Goal: Task Accomplishment & Management: Manage account settings

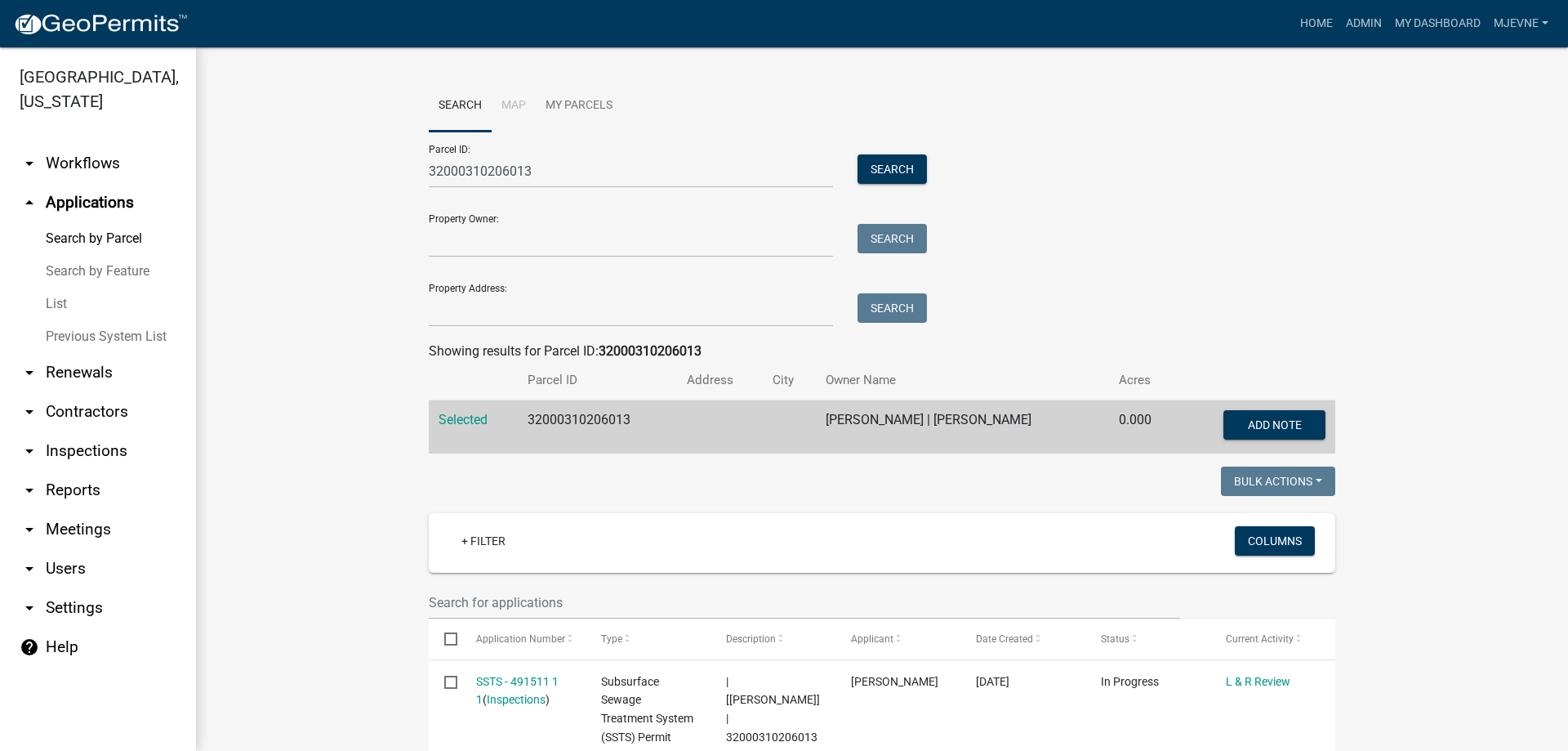
scroll to position [745, 0]
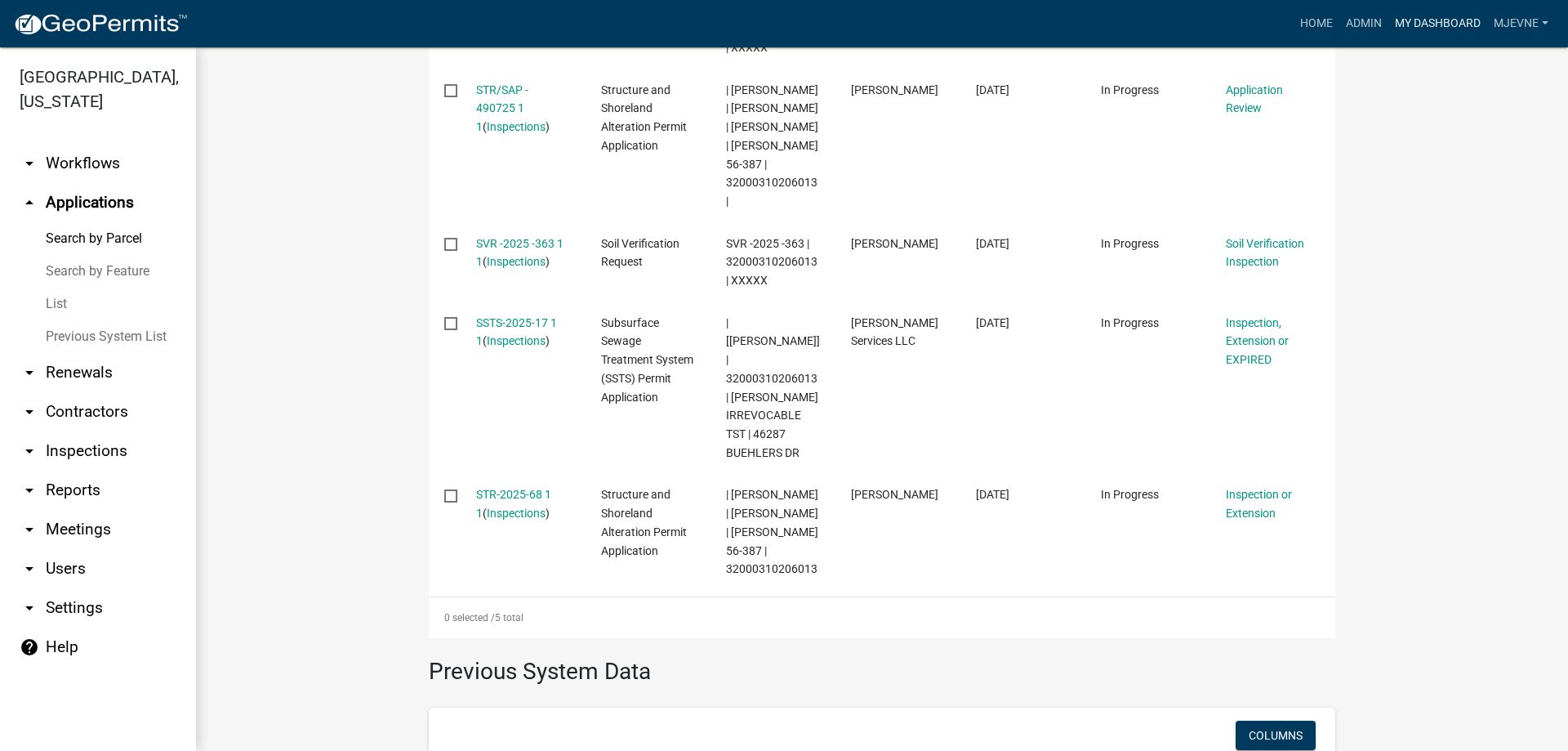
click at [1433, 24] on link "My Dashboard" at bounding box center [1436, 23] width 99 height 31
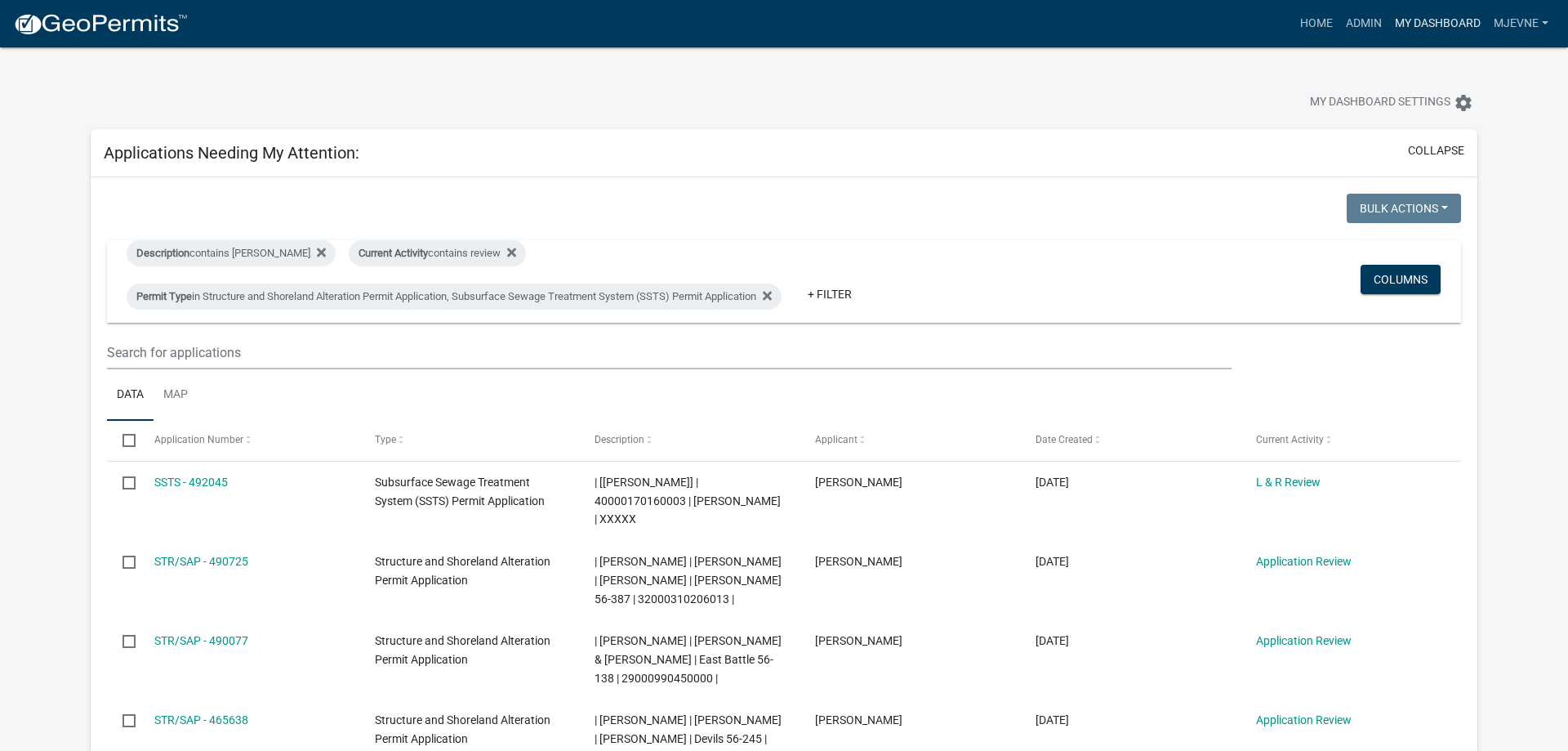
click at [1429, 20] on link "My Dashboard" at bounding box center [1436, 23] width 99 height 31
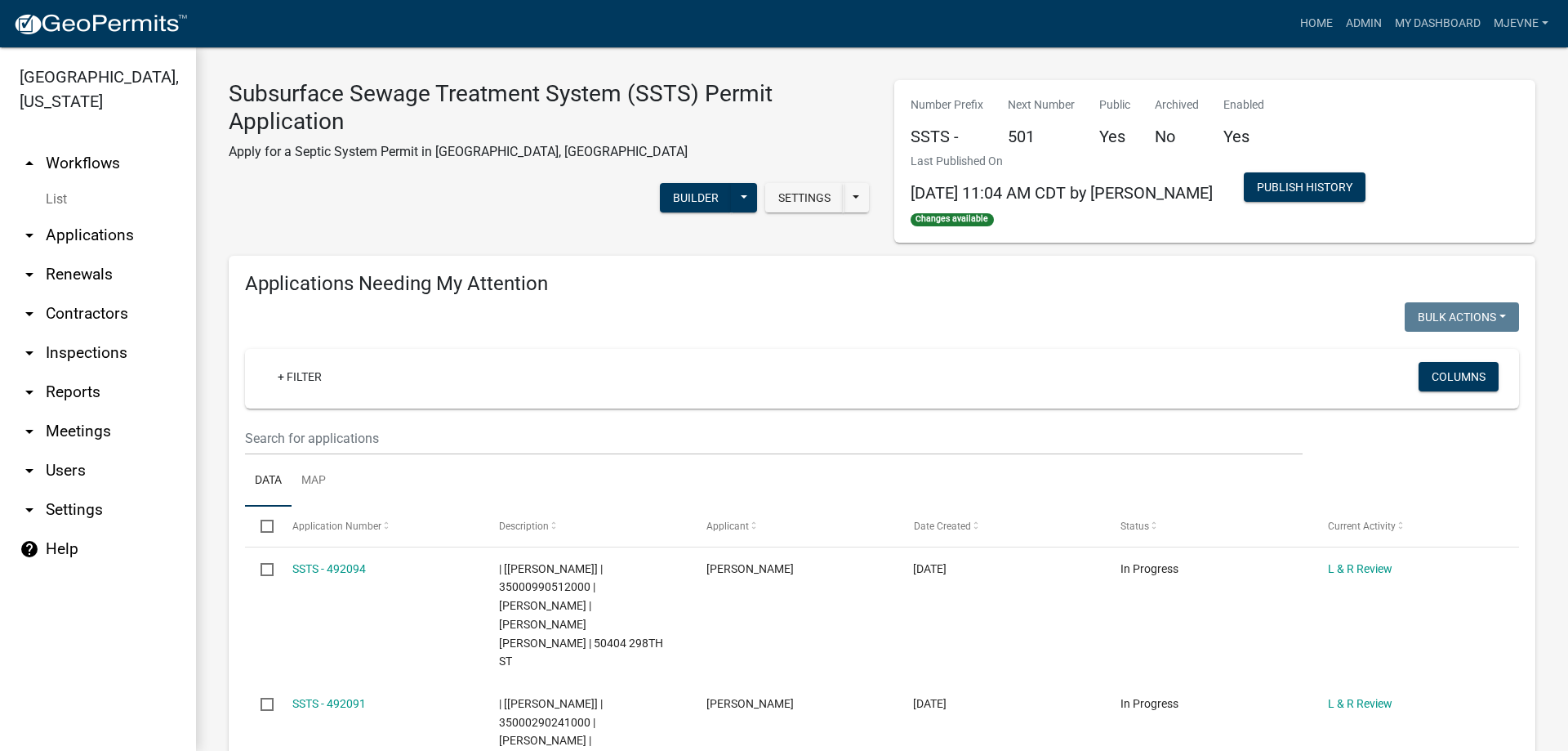
click at [70, 237] on link "arrow_drop_down Applications" at bounding box center [98, 234] width 196 height 39
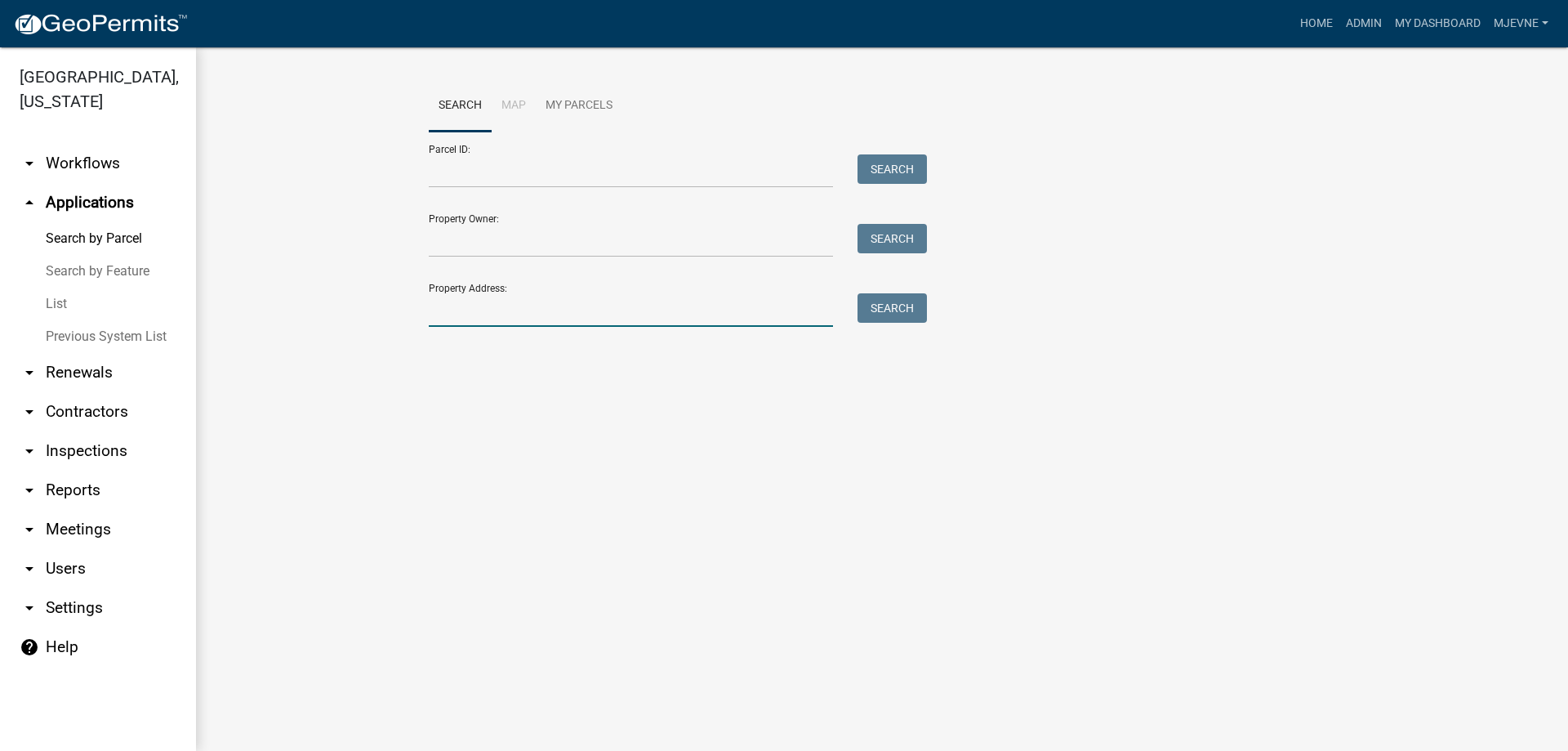
click at [512, 318] on input "Property Address:" at bounding box center [630, 310] width 404 height 34
type input "24679"
click at [888, 309] on button "Search" at bounding box center [892, 307] width 70 height 29
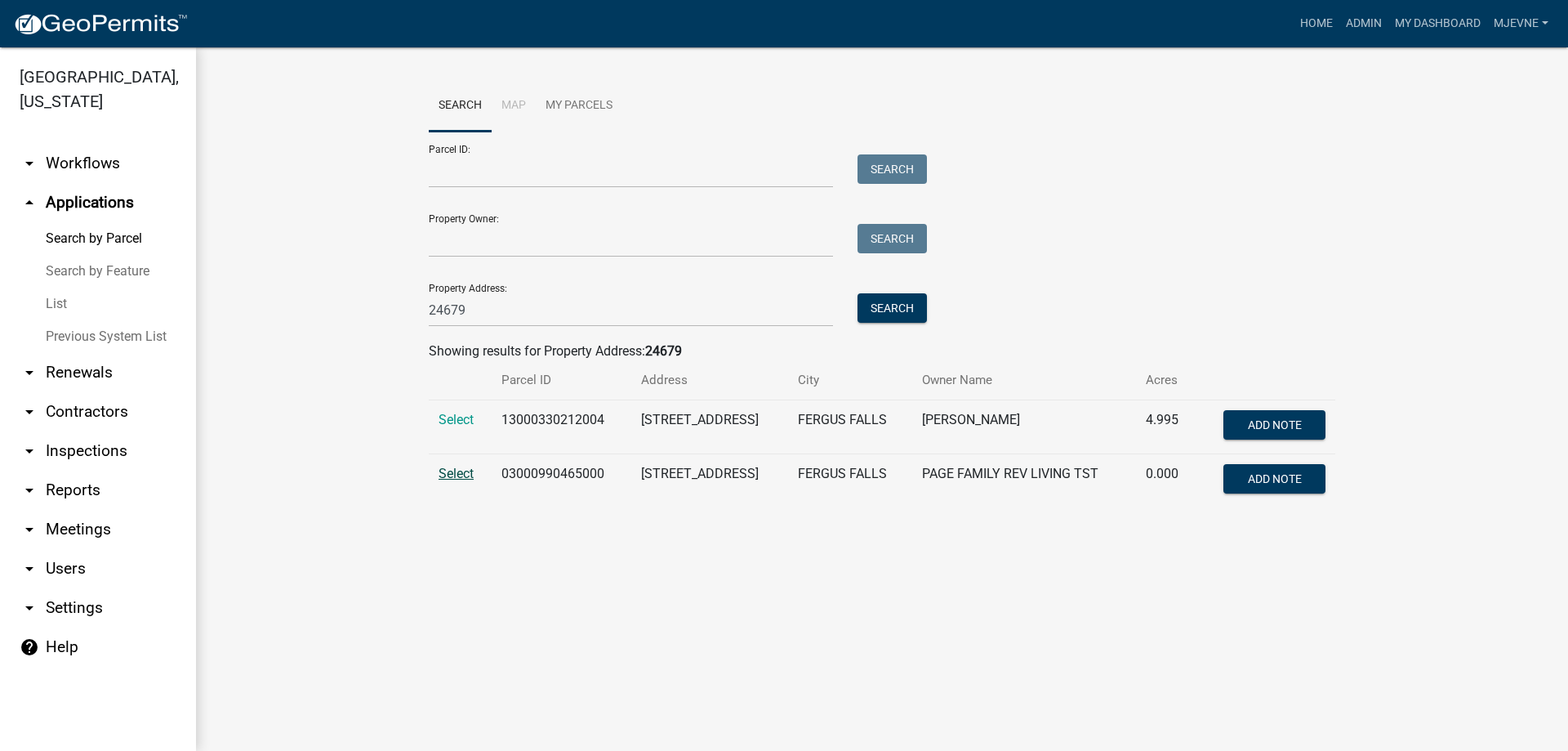
click at [462, 472] on span "Select" at bounding box center [456, 474] width 35 height 16
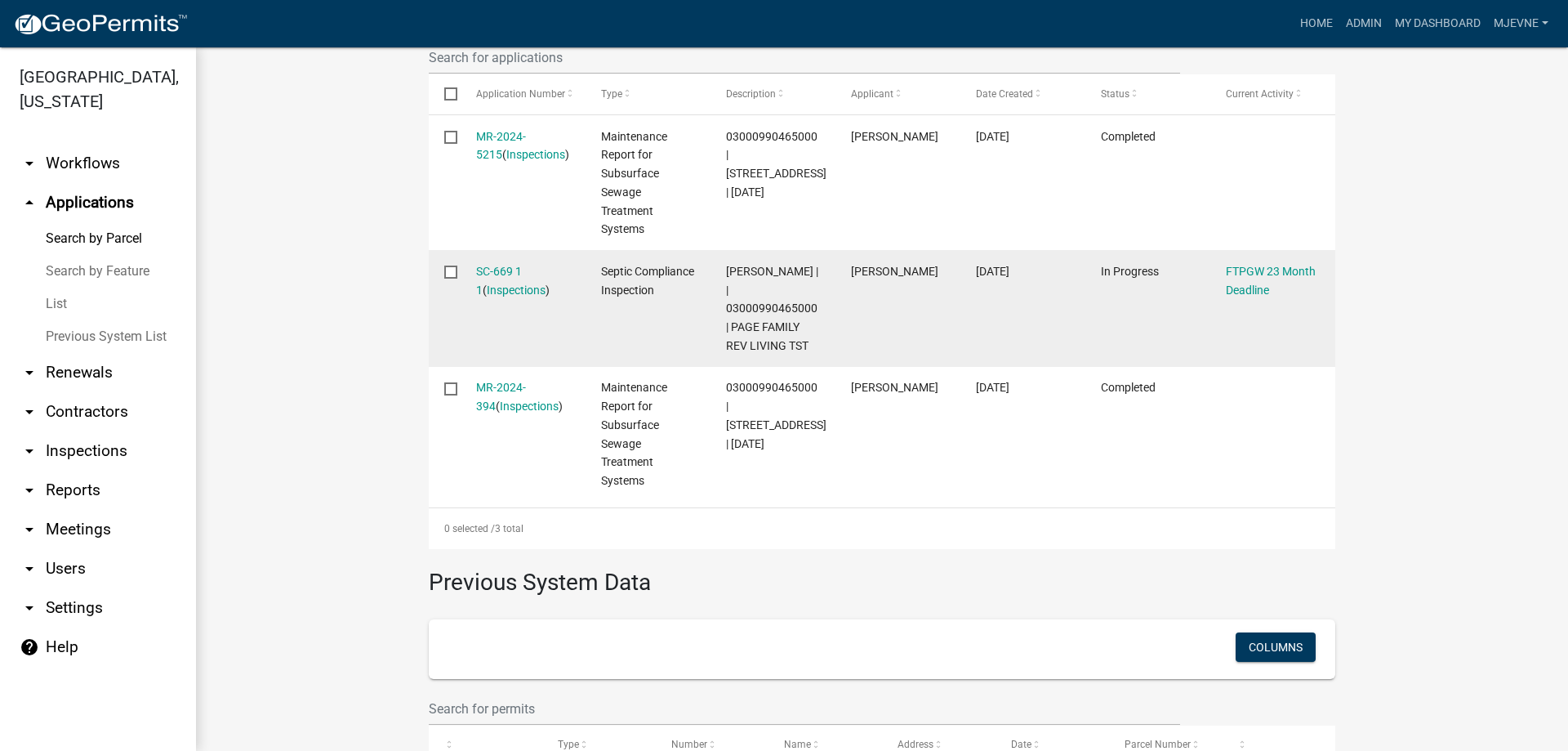
scroll to position [559, 0]
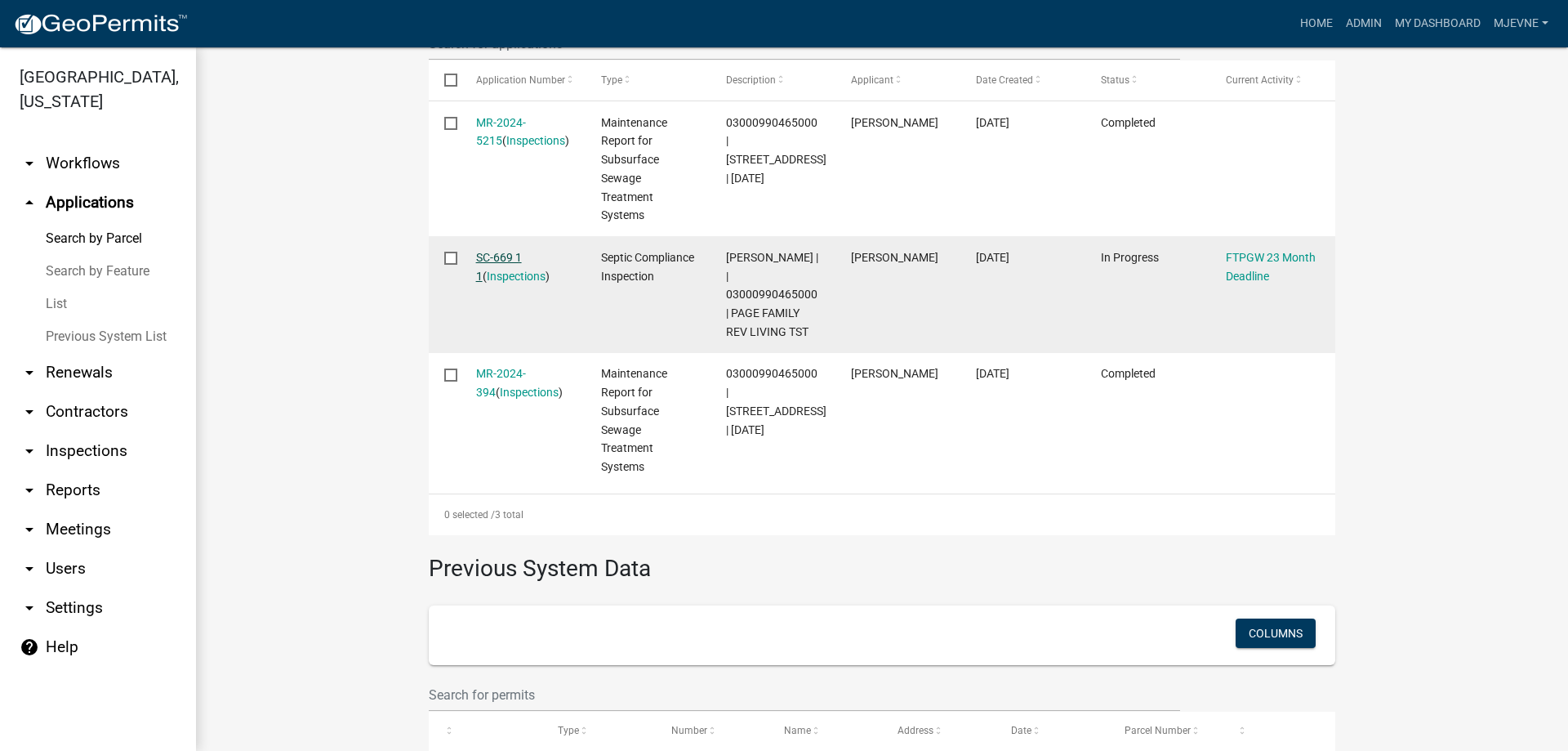
click at [504, 257] on link "SC-669 1 1" at bounding box center [498, 266] width 46 height 32
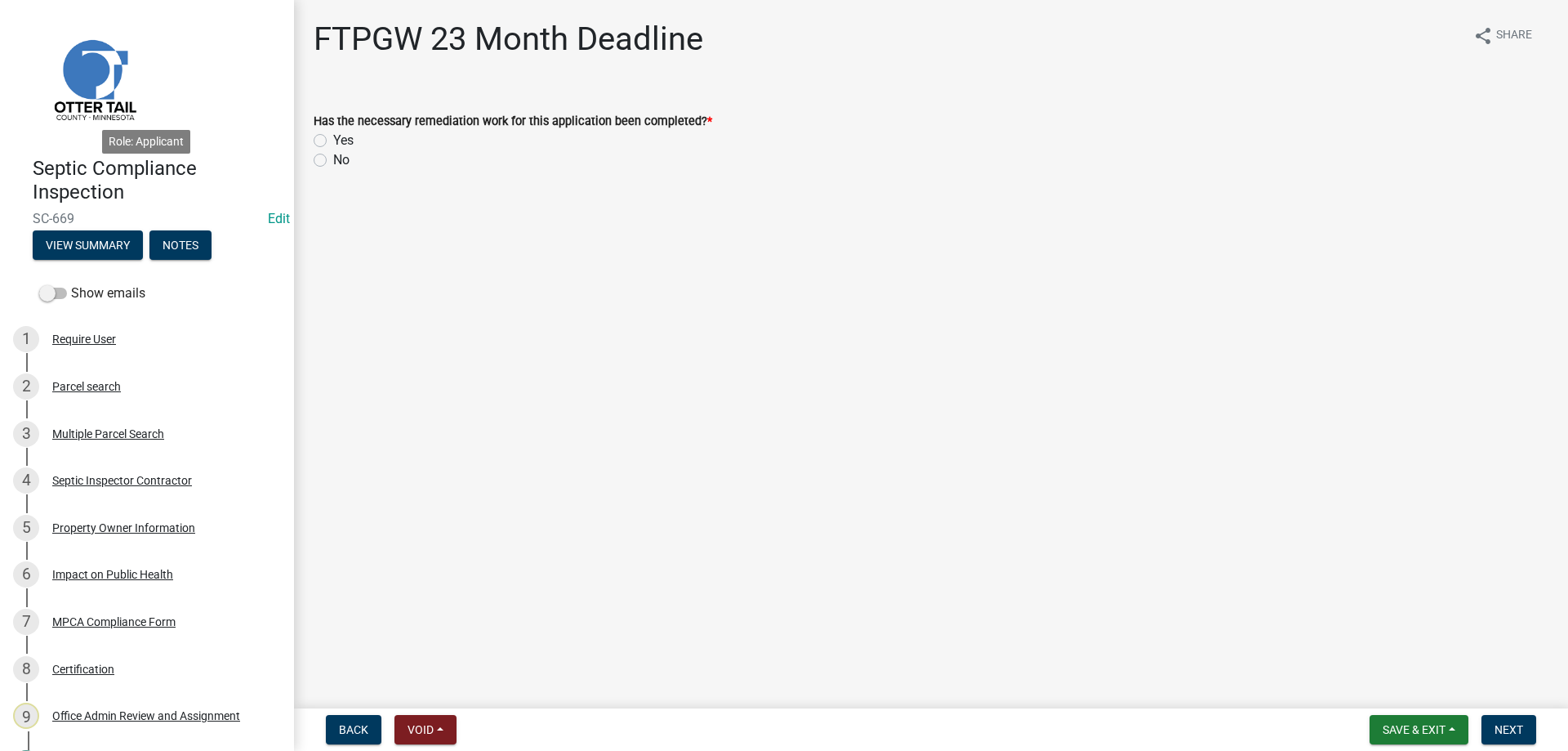
scroll to position [466, 0]
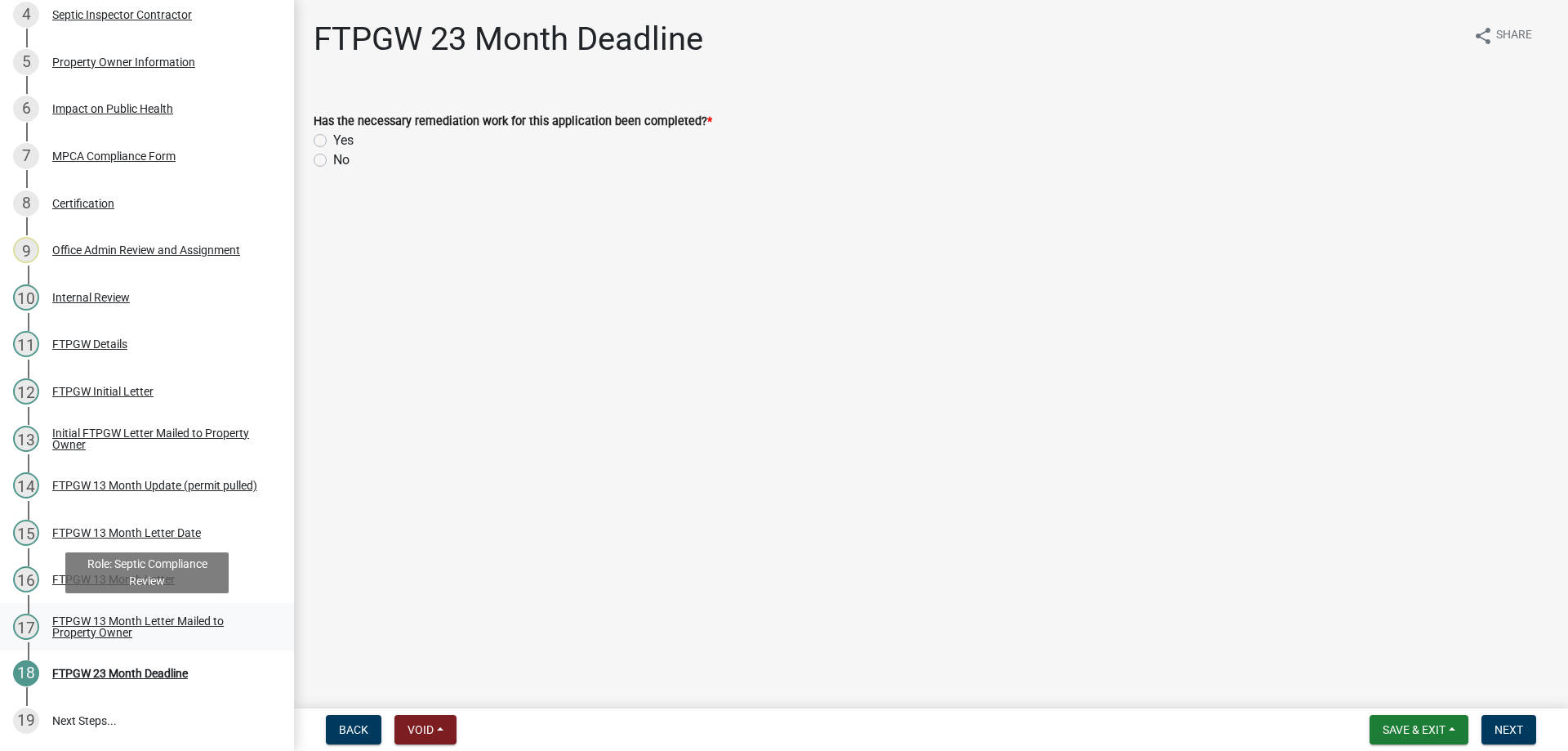
click at [129, 620] on div "FTPGW 13 Month Letter Mailed to Property Owner" at bounding box center [159, 626] width 215 height 23
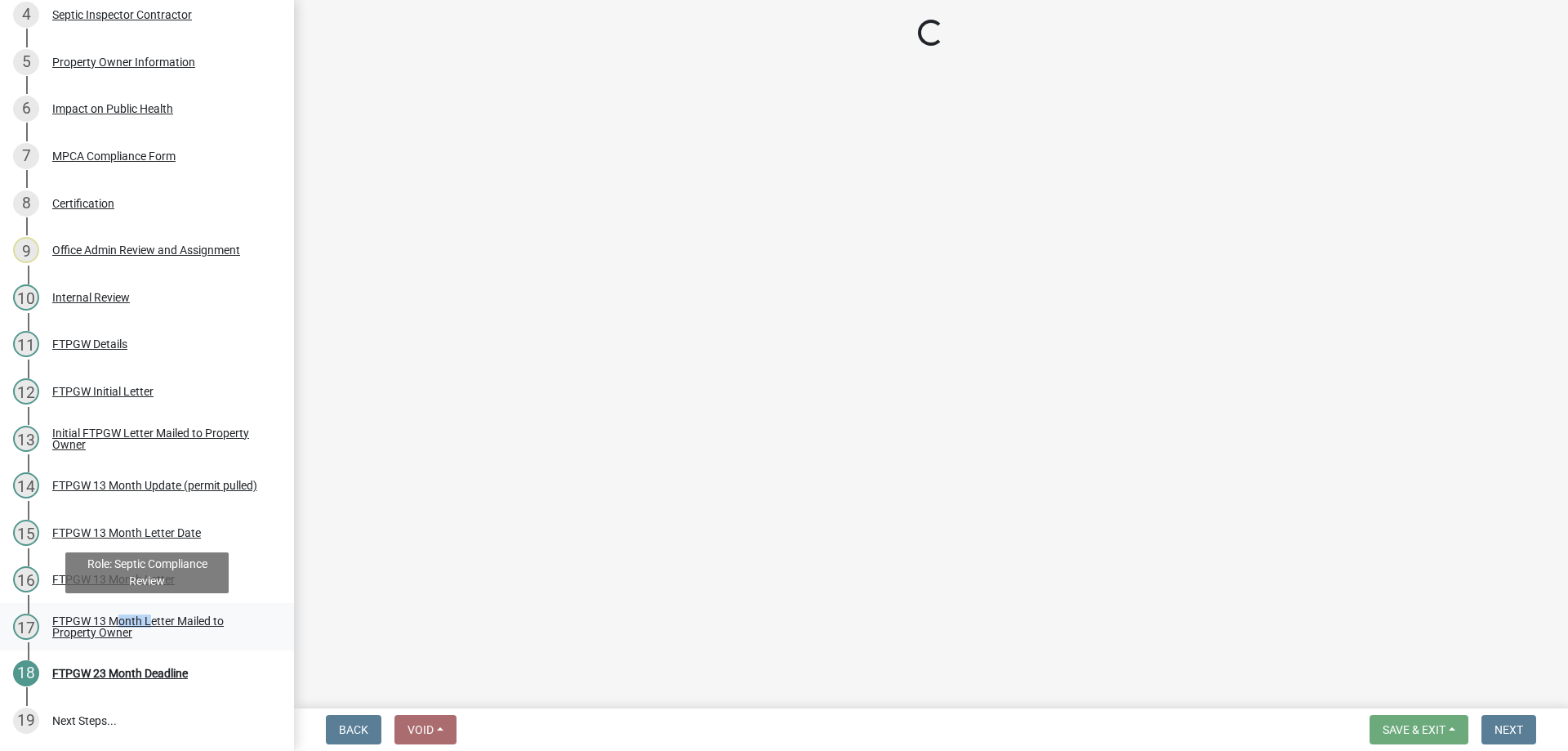
click at [129, 620] on div "FTPGW 13 Month Letter Mailed to Property Owner" at bounding box center [159, 626] width 215 height 23
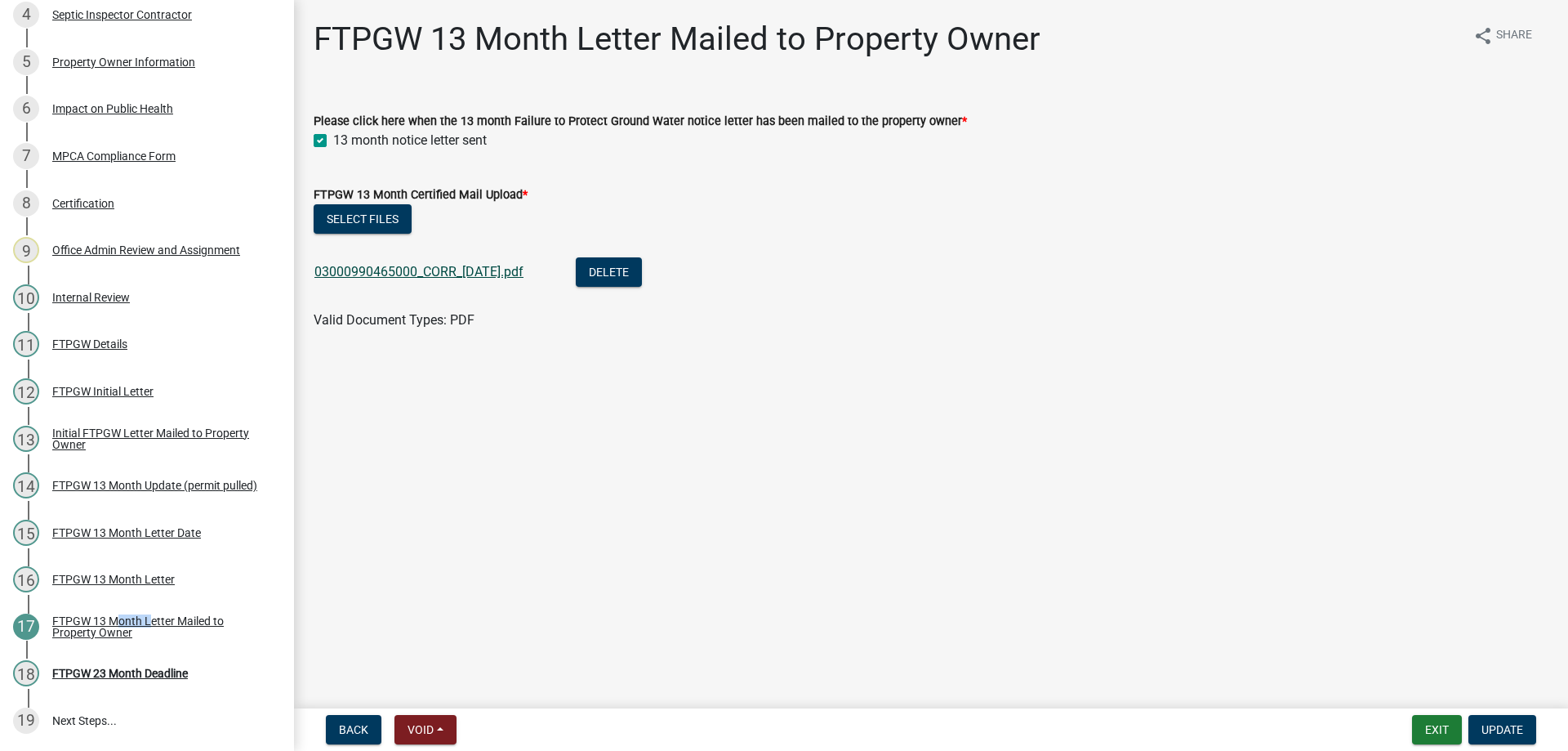
click at [372, 272] on link "03000990465000_CORR_2025-10-7.pdf" at bounding box center [419, 272] width 209 height 16
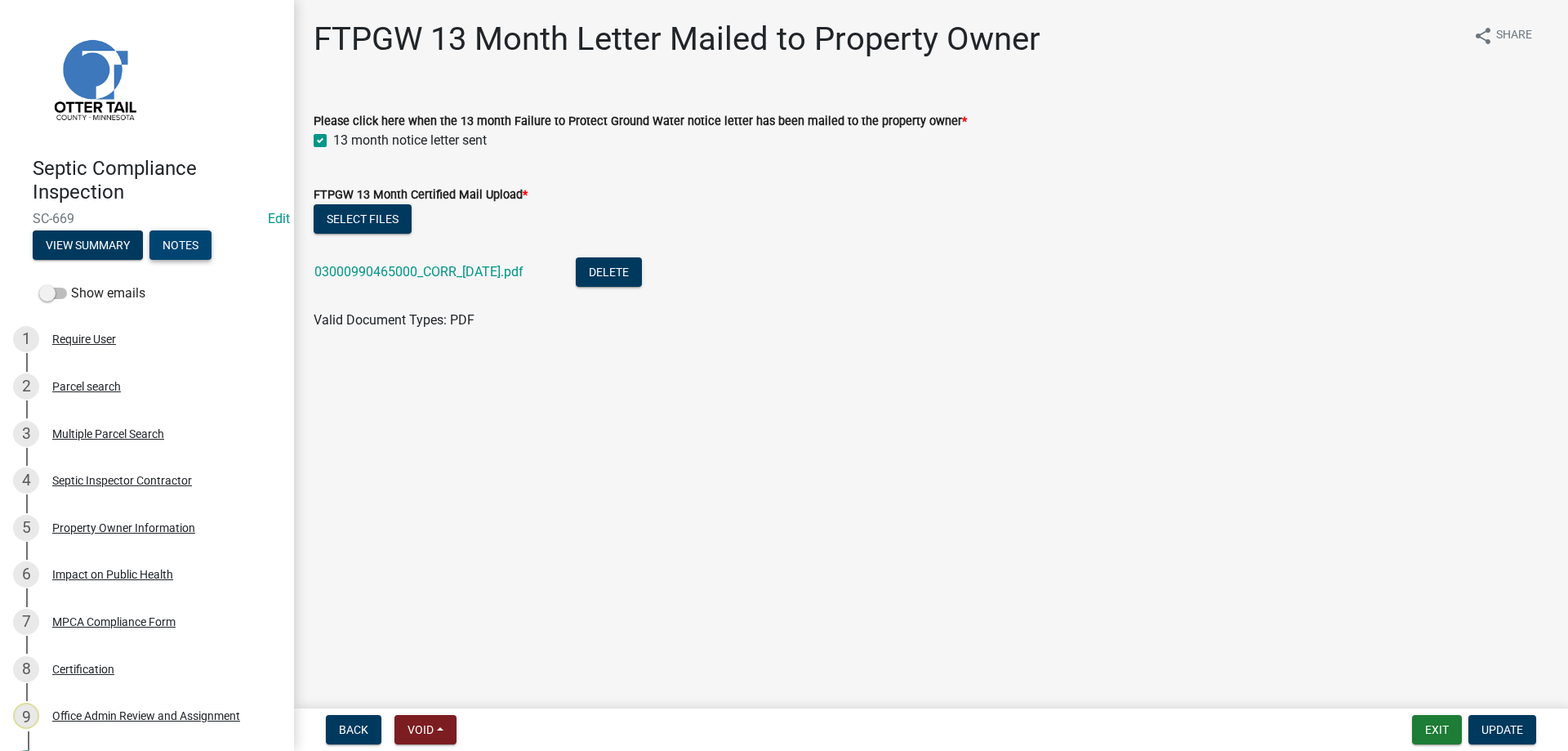
click at [182, 244] on button "Notes" at bounding box center [180, 244] width 62 height 29
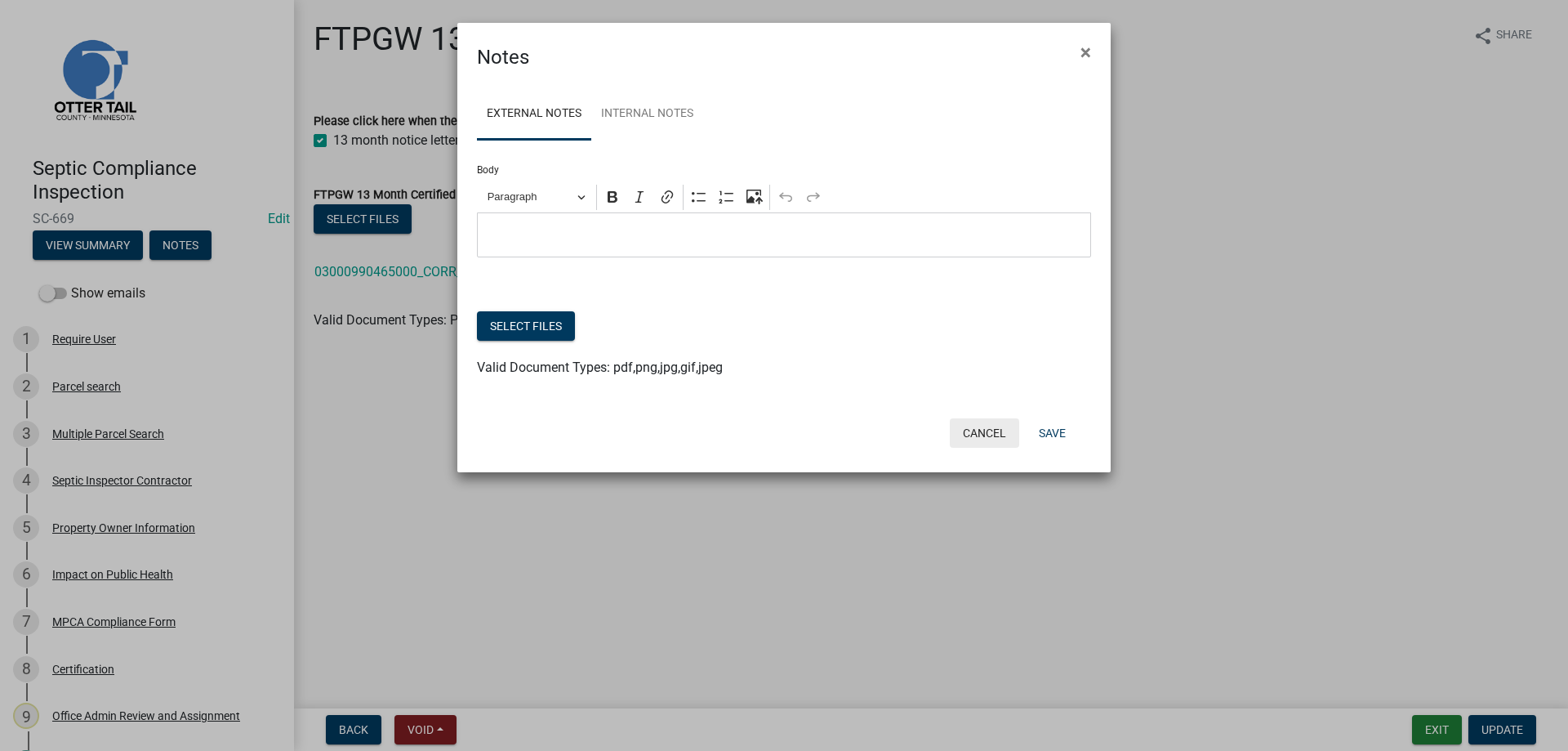
click at [989, 437] on button "Cancel" at bounding box center [985, 432] width 70 height 29
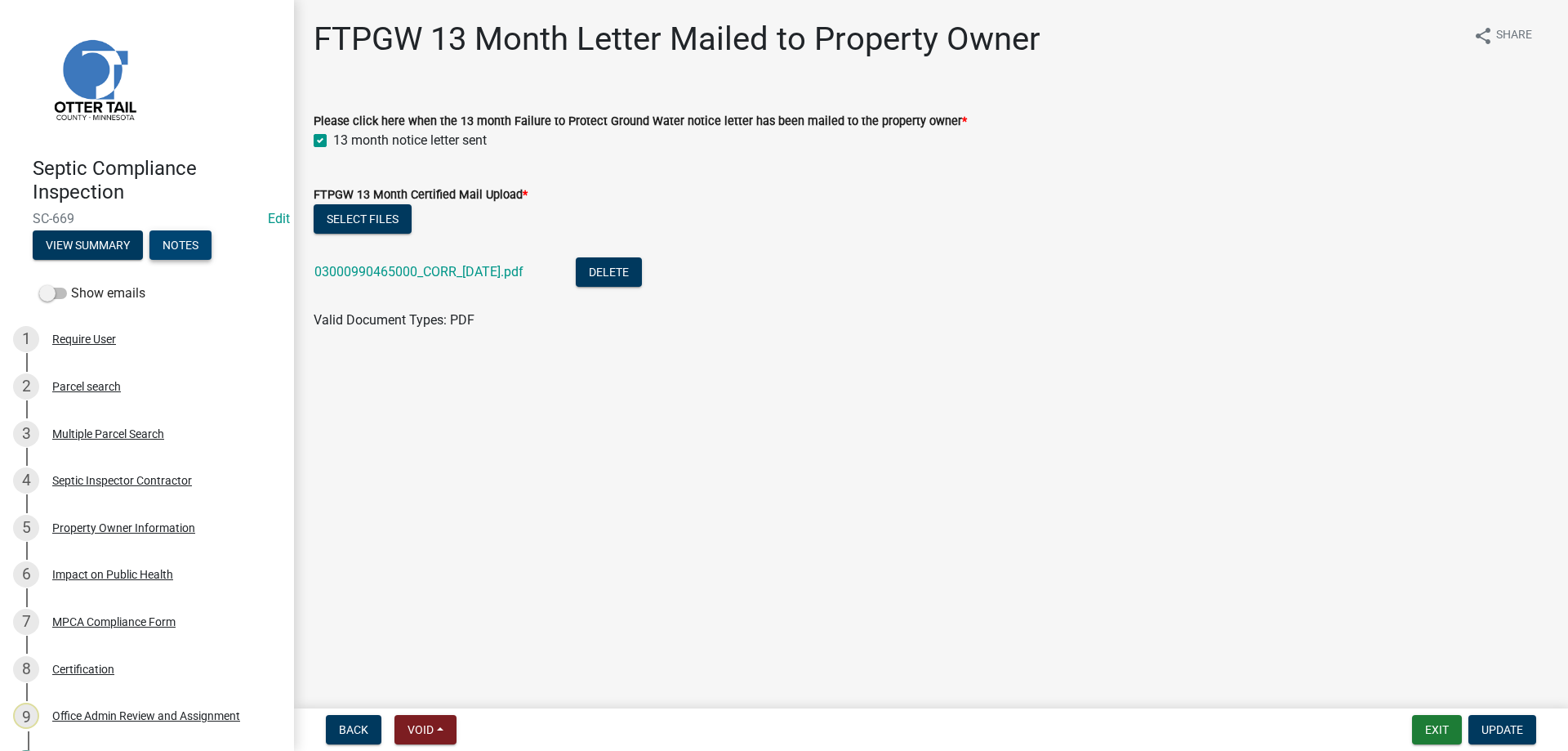
click at [174, 246] on button "Notes" at bounding box center [180, 244] width 62 height 29
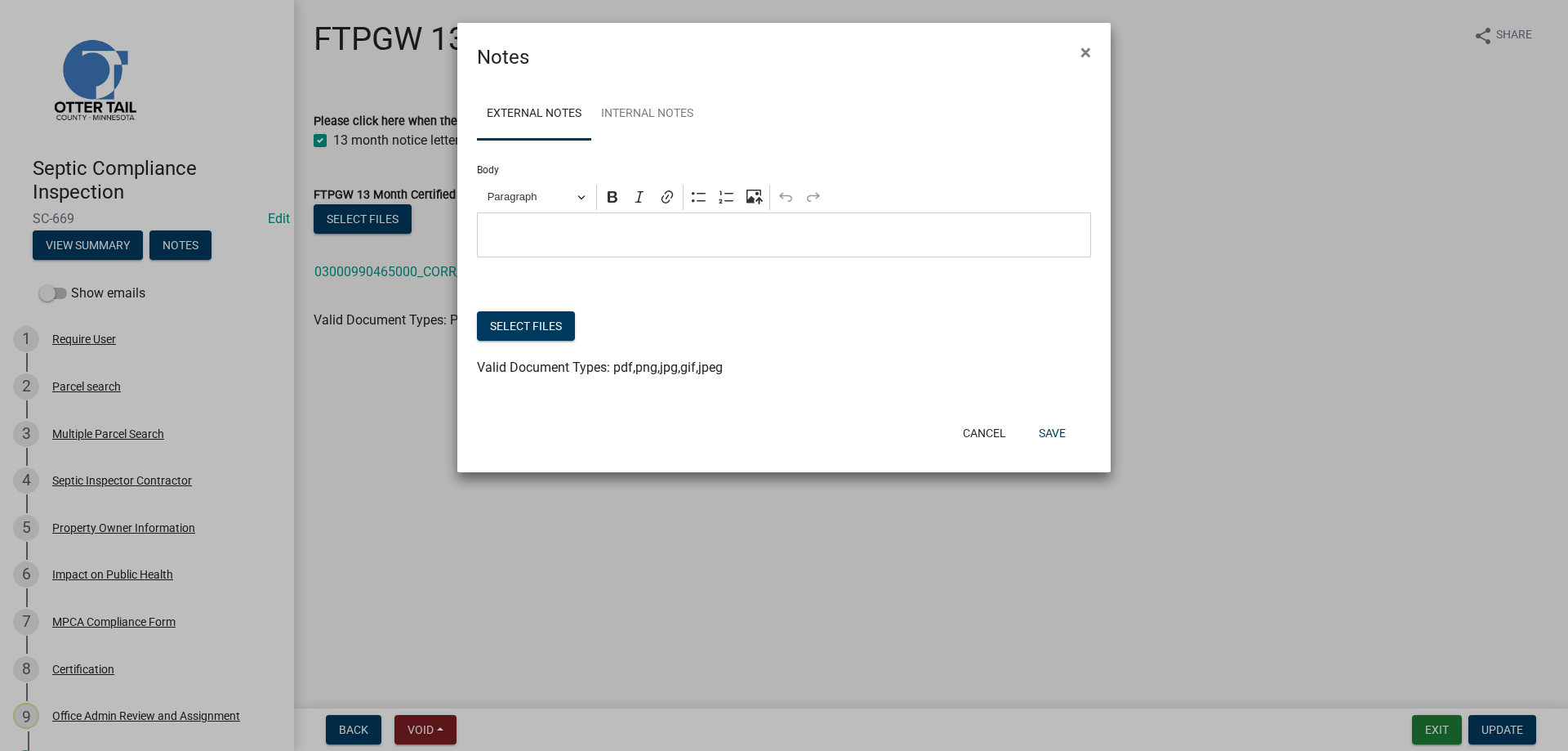
click at [512, 229] on p "Editor editing area: main. Press Alt+0 for help." at bounding box center [784, 235] width 597 height 20
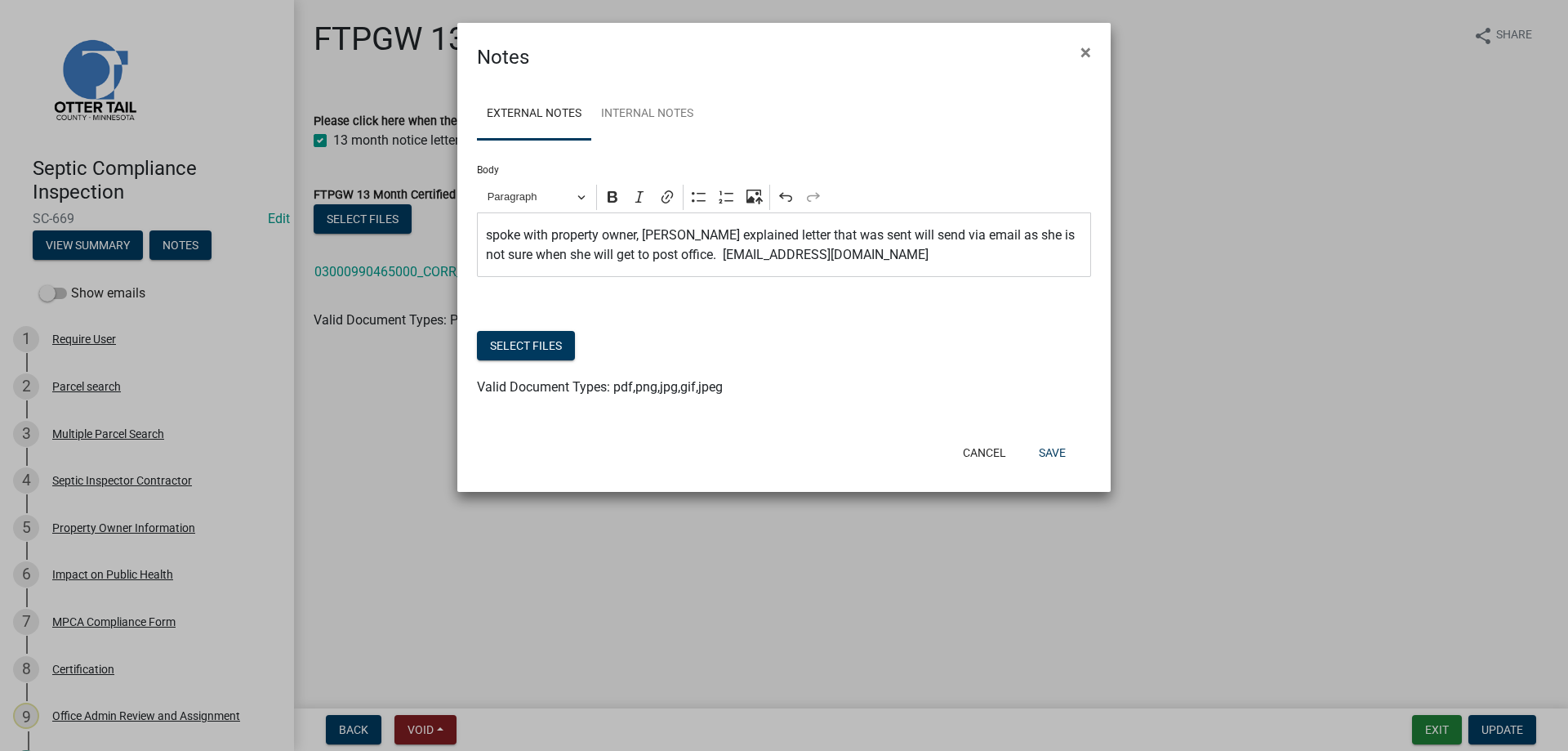
click at [859, 256] on p "spoke with property owner, Barbara Page explained letter that was sent will sen…" at bounding box center [784, 244] width 597 height 39
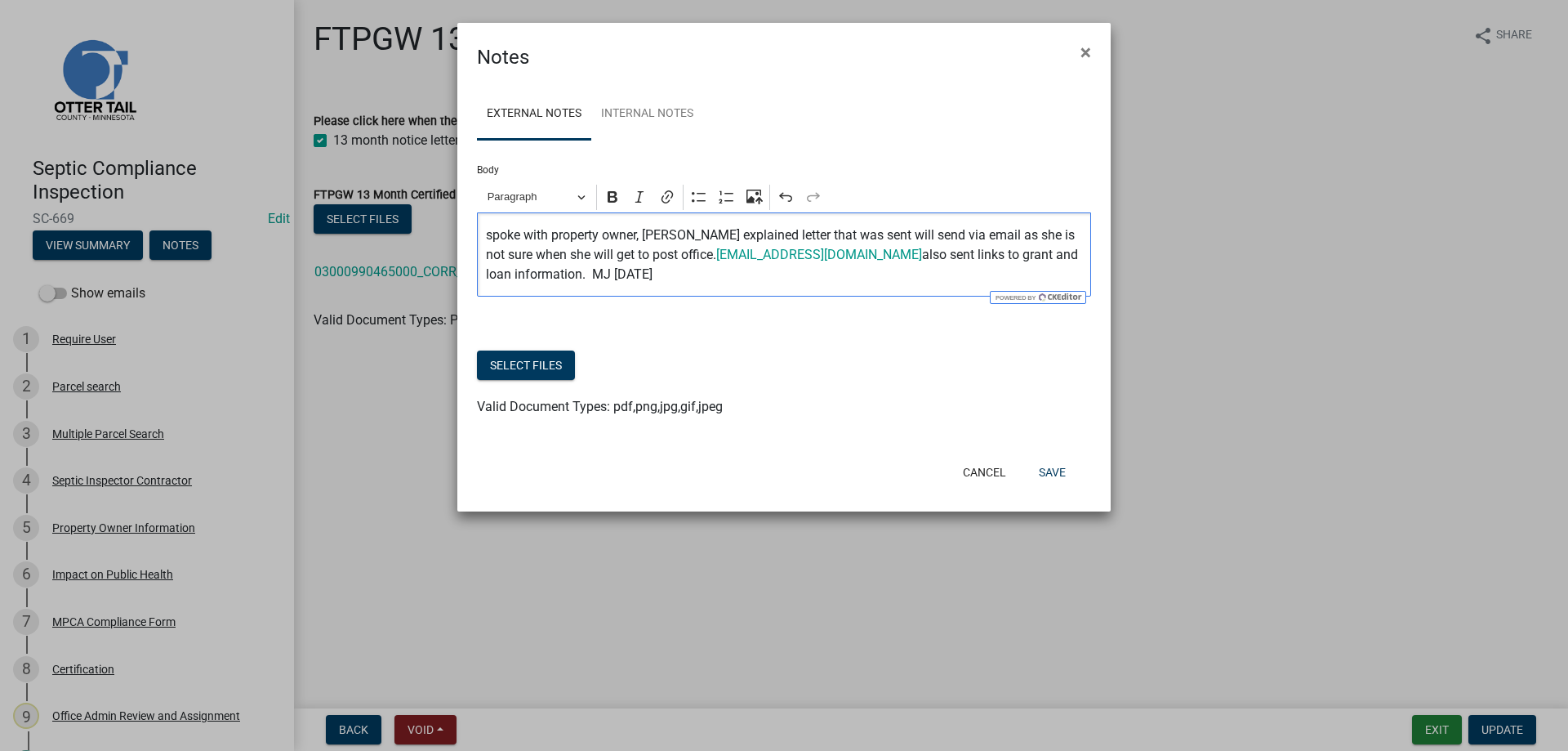
click at [487, 234] on p "spoke with property owner, Barbara Page explained letter that was sent will sen…" at bounding box center [784, 254] width 597 height 59
drag, startPoint x: 823, startPoint y: 256, endPoint x: 705, endPoint y: 259, distance: 118.0
click at [716, 259] on link "pagbarb@gmail.com" at bounding box center [818, 254] width 205 height 16
copy link "pagbarb@gmail.com"
click at [818, 377] on div "Select files" at bounding box center [784, 367] width 614 height 34
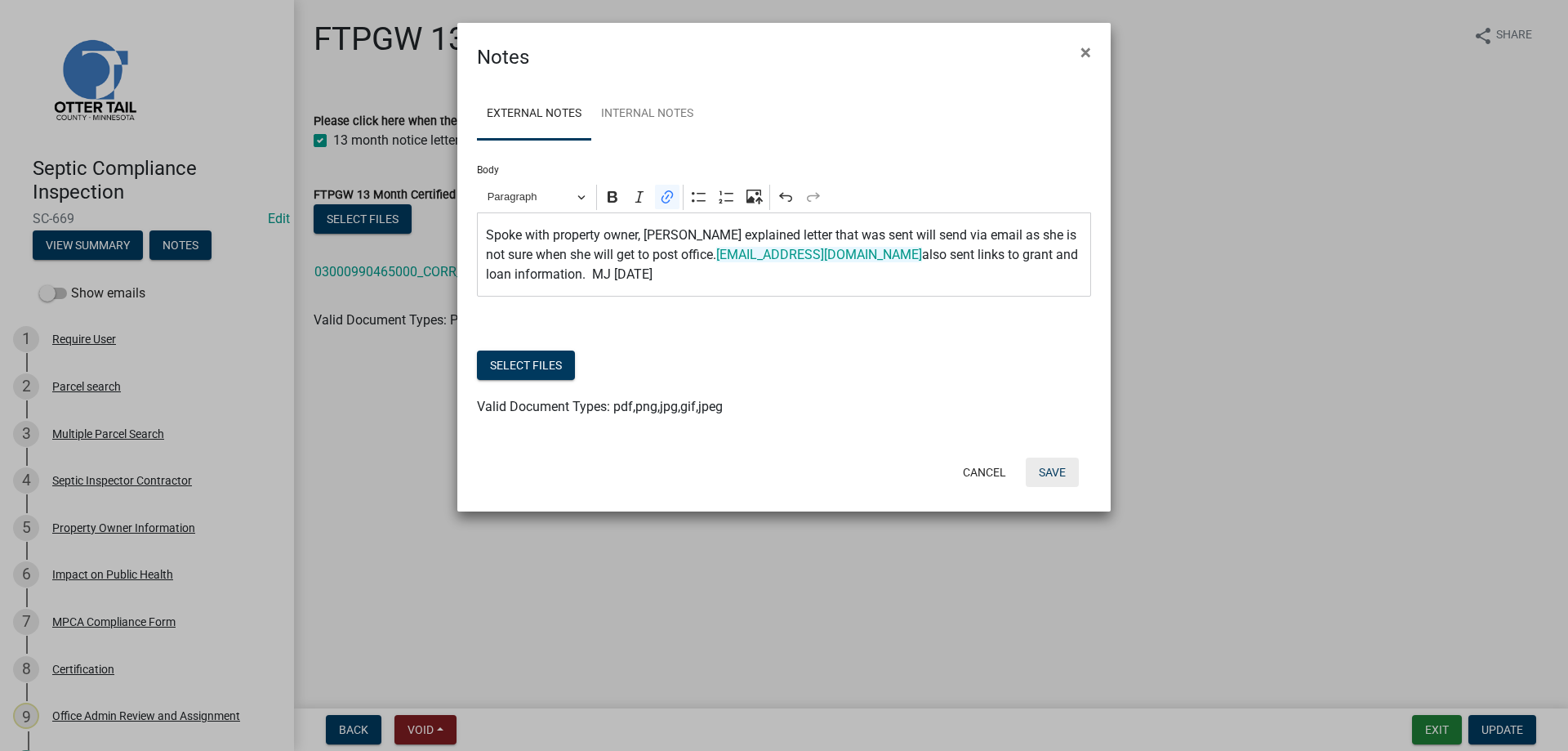
click at [1050, 472] on button "Save" at bounding box center [1052, 472] width 53 height 29
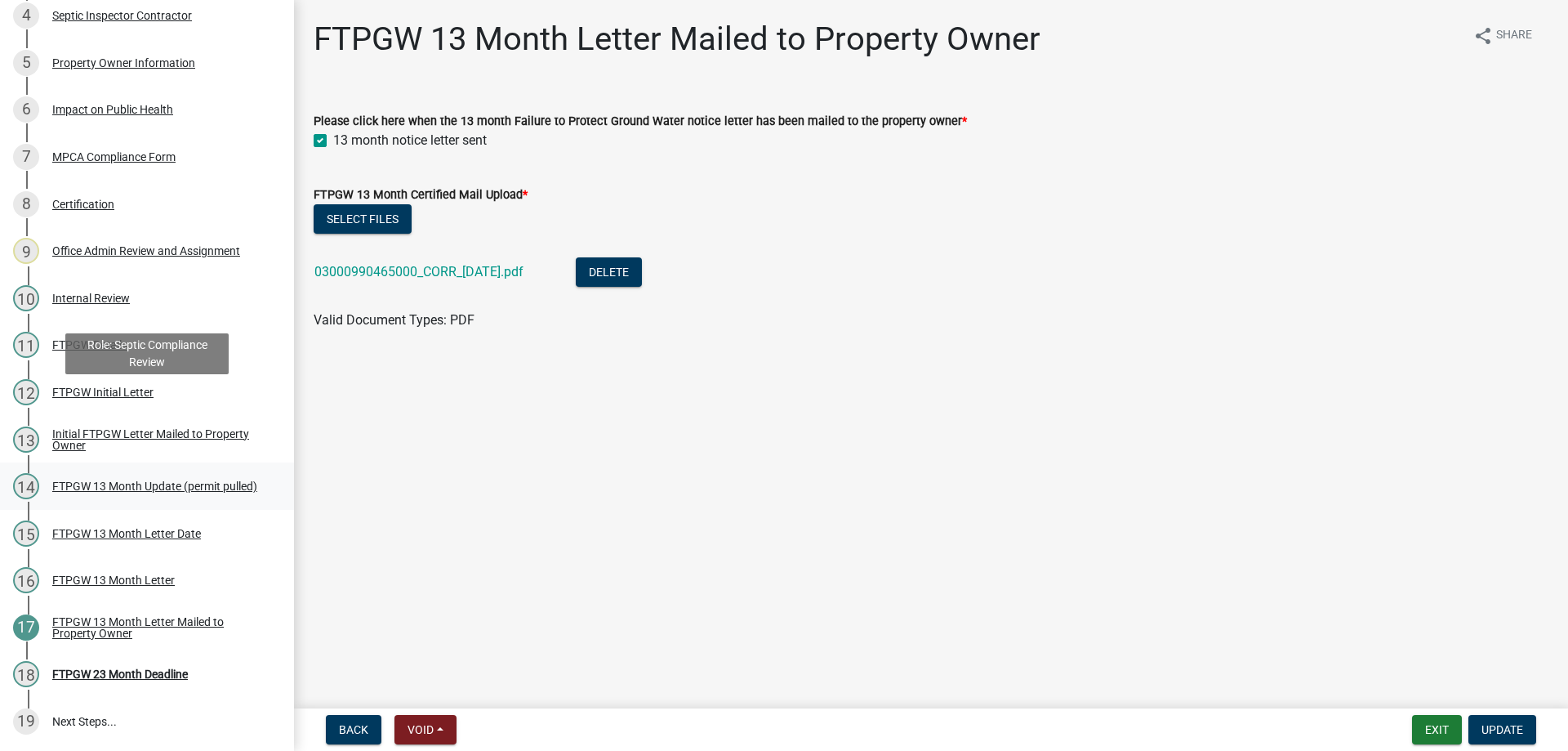
scroll to position [466, 0]
click at [1442, 723] on button "Exit" at bounding box center [1436, 729] width 50 height 29
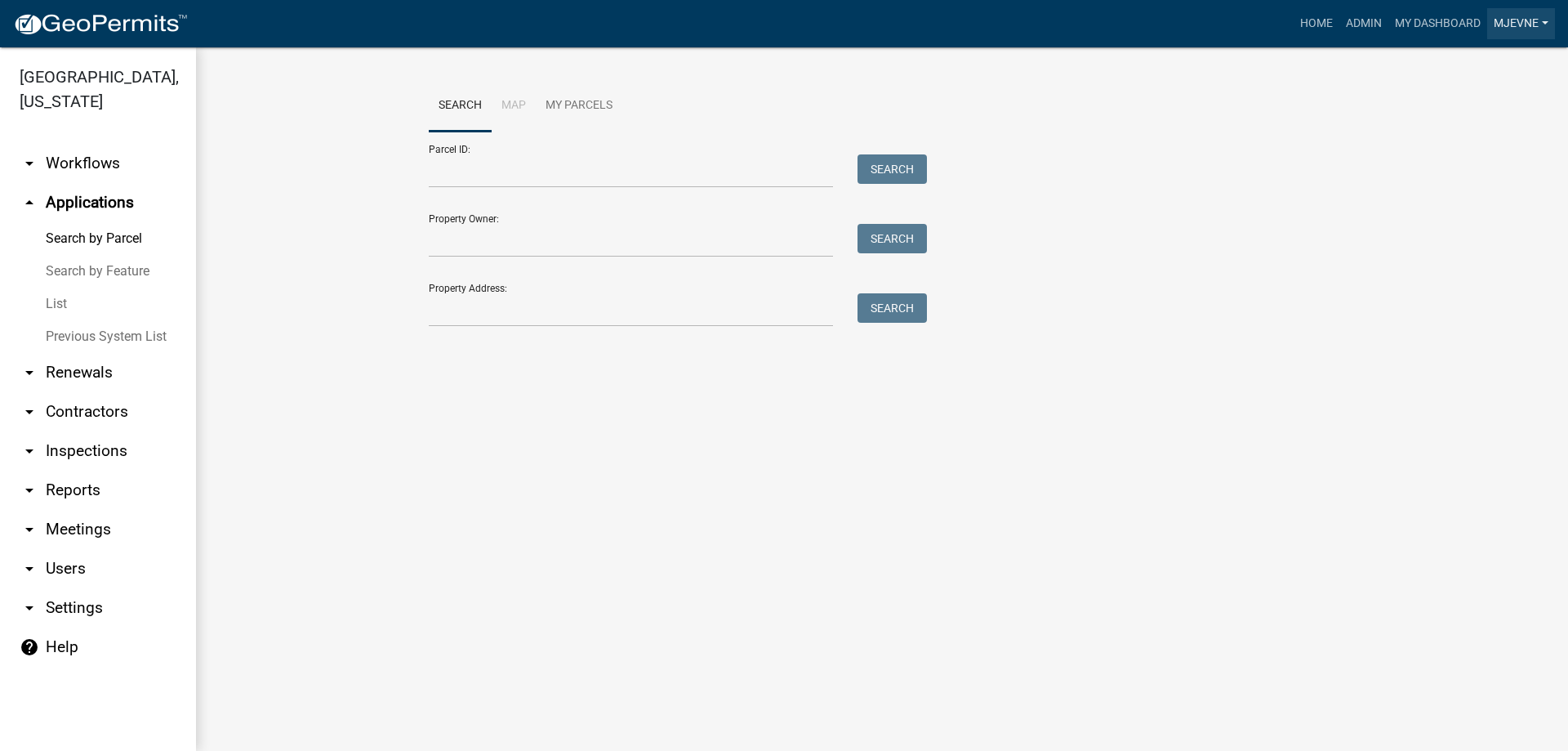
click at [1518, 23] on link "MJevne" at bounding box center [1520, 23] width 68 height 31
click at [1458, 195] on link "Logout" at bounding box center [1484, 197] width 140 height 39
